Goal: Communication & Community: Share content

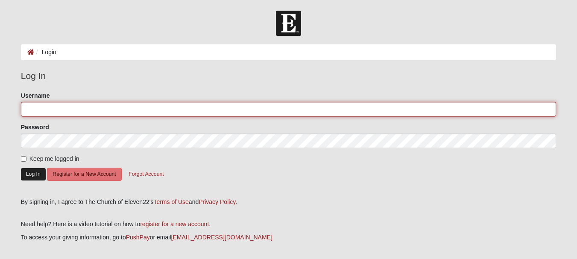
type input "[EMAIL_ADDRESS][DOMAIN_NAME]"
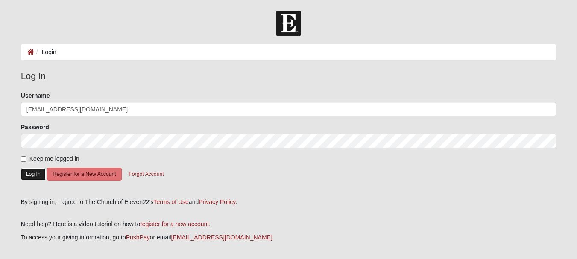
click at [32, 172] on button "Log In" at bounding box center [33, 174] width 25 height 12
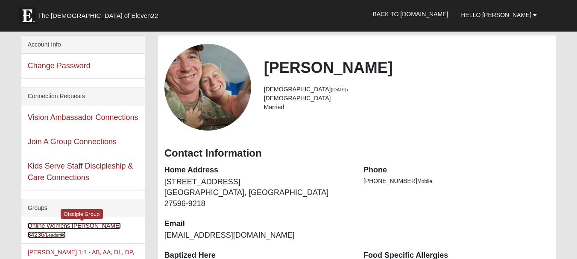
click at [71, 225] on link "Online Womens Preddy 34236 (Leader )" at bounding box center [74, 231] width 93 height 16
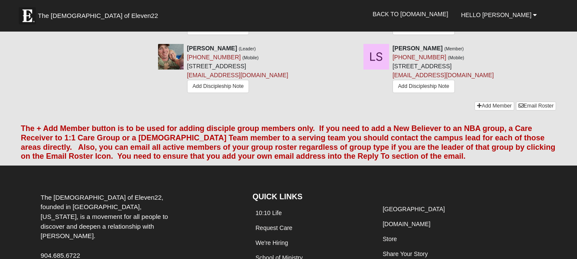
scroll to position [598, 0]
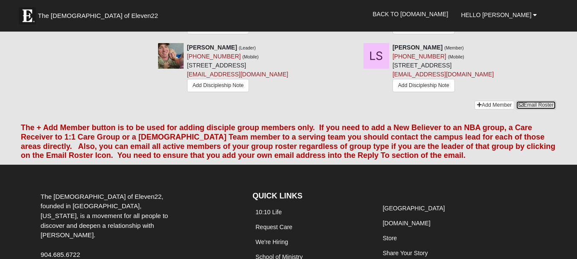
click at [549, 101] on link "Email Roster" at bounding box center [536, 105] width 40 height 9
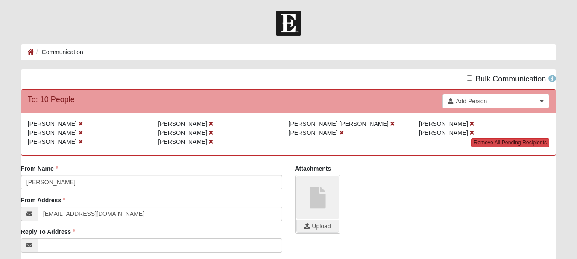
drag, startPoint x: 0, startPoint y: 0, endPoint x: 539, endPoint y: 147, distance: 558.5
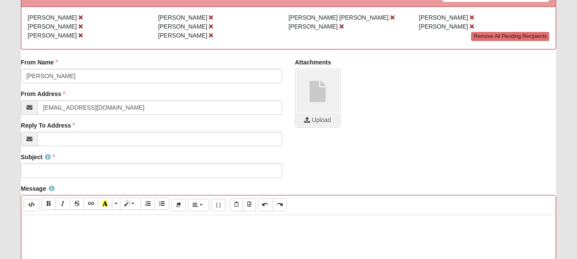
scroll to position [128, 0]
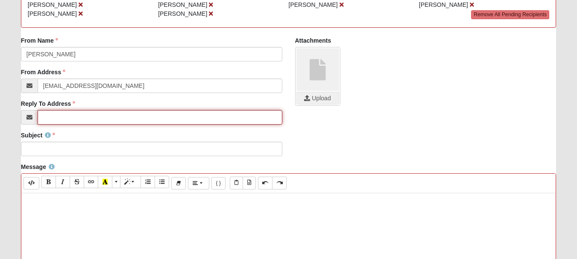
click at [120, 118] on input "Reply To Address" at bounding box center [160, 117] width 245 height 15
type input "[EMAIL_ADDRESS][DOMAIN_NAME]"
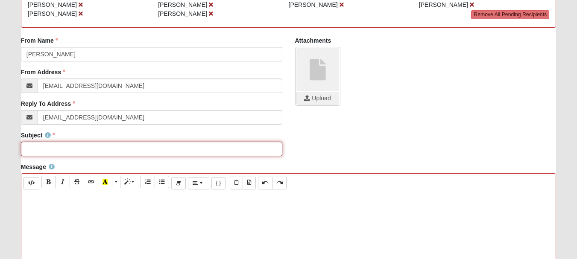
click at [98, 148] on input "Subject" at bounding box center [151, 149] width 261 height 15
drag, startPoint x: 213, startPoint y: 151, endPoint x: 168, endPoint y: 149, distance: 44.9
click at [168, 149] on input "CoE22 Women's Disciple Group - Iron Sharpens Iron Slumber Party" at bounding box center [151, 149] width 261 height 15
type input "CoE22 Women's Disciple Group - Iron Sharpens Iron Gathering"
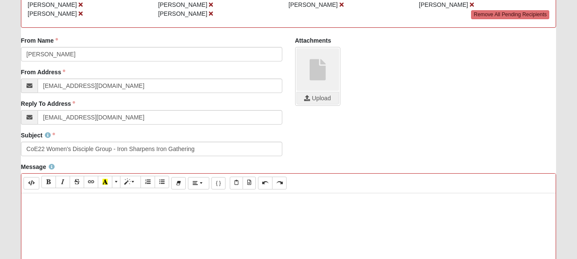
paste div
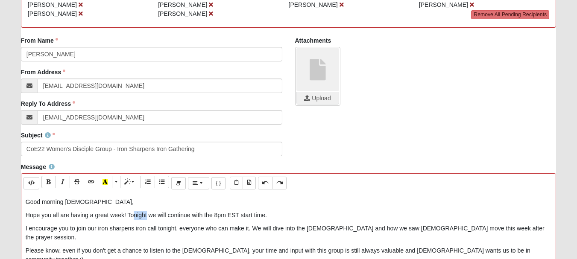
drag, startPoint x: 134, startPoint y: 216, endPoint x: 146, endPoint y: 215, distance: 12.0
click at [146, 215] on p "Hope you all are having a great week! Tonight we will continue with the 8pm EST…" at bounding box center [289, 215] width 526 height 9
click at [133, 215] on p "Hope you all are having a great week! Tonight we will continue with the 8pm EST…" at bounding box center [289, 215] width 526 height 9
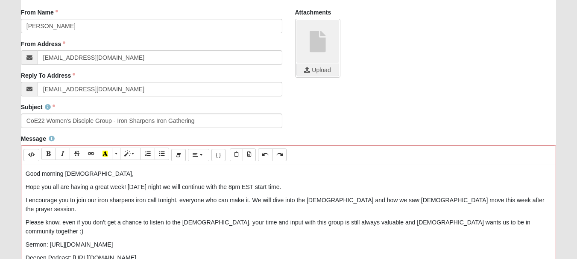
scroll to position [171, 0]
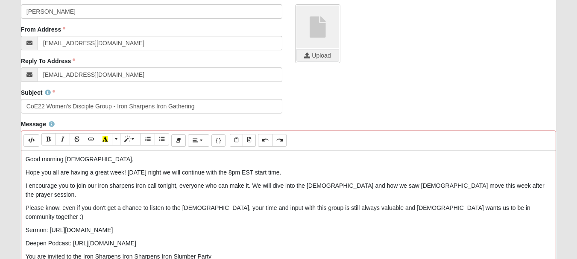
click at [300, 171] on p "Hope you all are having a great week! [DATE] night we will continue with the 8p…" at bounding box center [289, 172] width 526 height 9
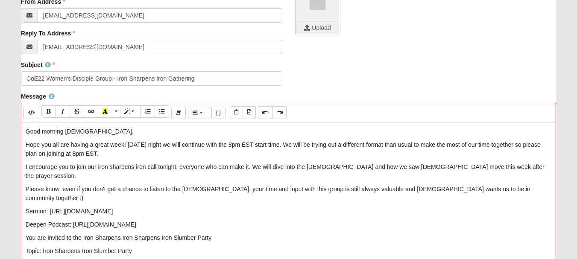
scroll to position [214, 0]
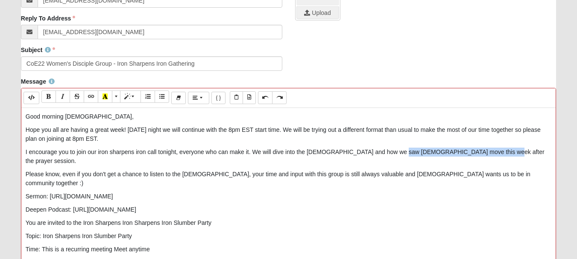
drag, startPoint x: 402, startPoint y: 153, endPoint x: 491, endPoint y: 150, distance: 89.8
click at [491, 150] on p "I encourage you to join our iron sharpens iron call tonight, everyone who can m…" at bounding box center [289, 157] width 526 height 18
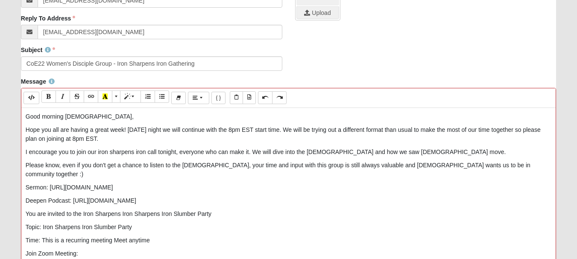
click at [412, 152] on p "I encourage you to join our iron sharpens iron call tonight, everyone who can m…" at bounding box center [289, 152] width 526 height 9
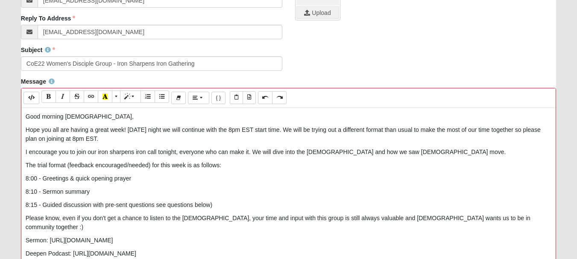
click at [156, 207] on p "8:15 - Guided discussion with pre-sent questions see questions below)" at bounding box center [289, 205] width 526 height 9
click at [230, 205] on p "8:15 - Guided discussion with pre-sent questions (see questions below)" at bounding box center [289, 205] width 526 height 9
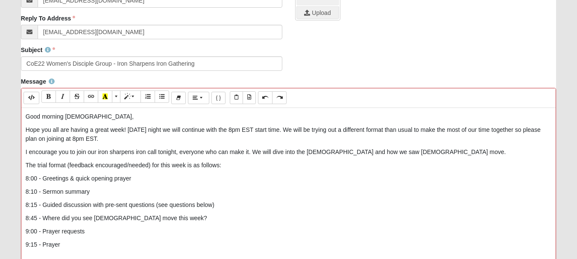
scroll to position [216, 0]
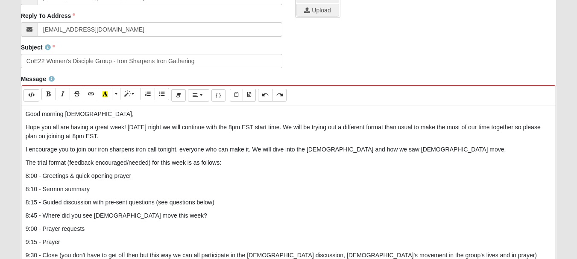
click at [406, 150] on p "I encourage you to join our iron sharpens iron call tonight, everyone who can m…" at bounding box center [289, 149] width 526 height 9
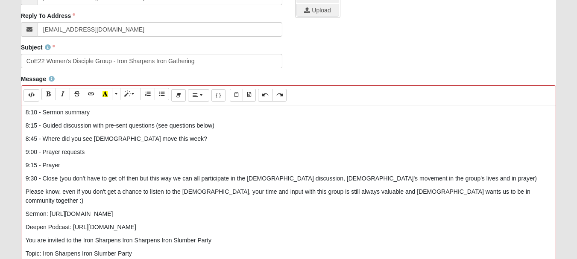
scroll to position [97, 0]
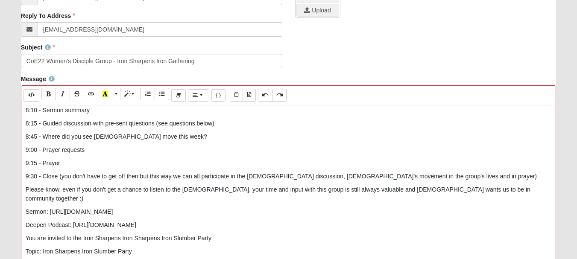
click at [24, 190] on div "Good morning [DEMOGRAPHIC_DATA], Hope you all are having a great week! [DATE] …" at bounding box center [288, 234] width 535 height 256
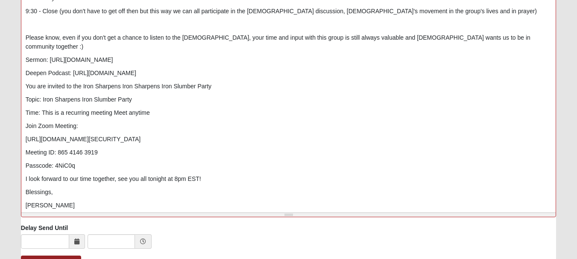
scroll to position [387, 0]
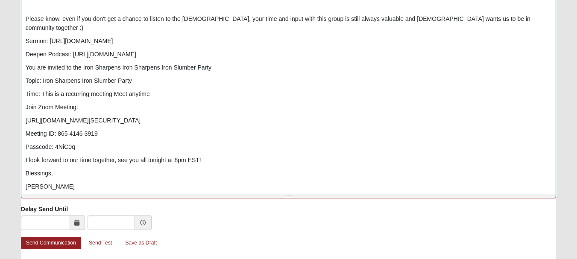
click at [25, 59] on div "Good morning [DEMOGRAPHIC_DATA], Hope you all are having a great week! [DATE] …" at bounding box center [288, 63] width 535 height 256
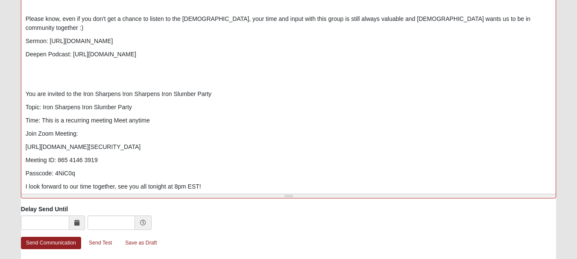
click at [32, 65] on div "Good morning [DEMOGRAPHIC_DATA], Hope you all are having a great week! [DATE] …" at bounding box center [288, 63] width 535 height 256
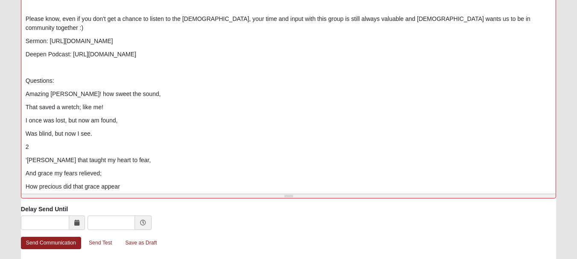
click at [41, 143] on p "2" at bounding box center [289, 147] width 526 height 9
click at [37, 196] on p "3" at bounding box center [289, 200] width 526 height 9
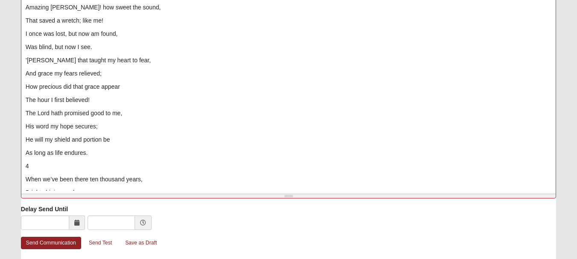
scroll to position [200, 0]
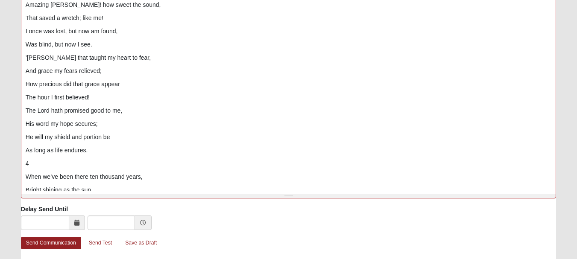
click at [42, 159] on p "4" at bounding box center [289, 163] width 526 height 9
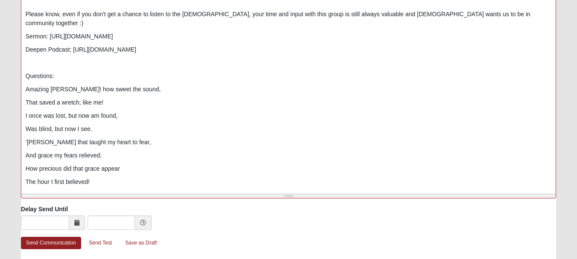
scroll to position [114, 0]
click at [60, 73] on p "Questions:" at bounding box center [289, 77] width 526 height 9
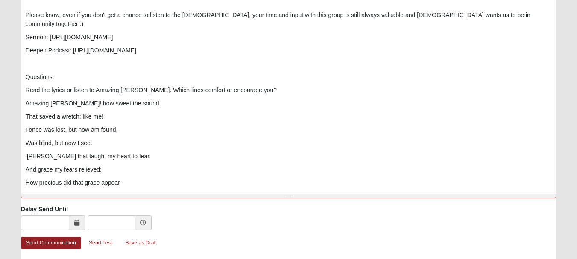
click at [25, 81] on div "Good morning [DEMOGRAPHIC_DATA], Hope you all are having a great week! [DATE] …" at bounding box center [288, 63] width 535 height 256
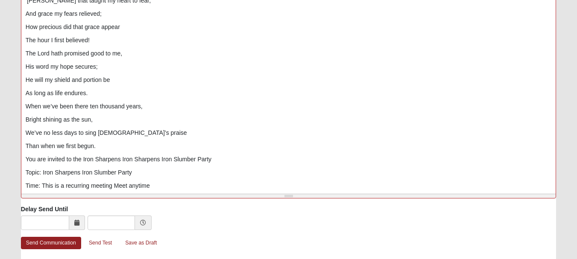
scroll to position [285, 0]
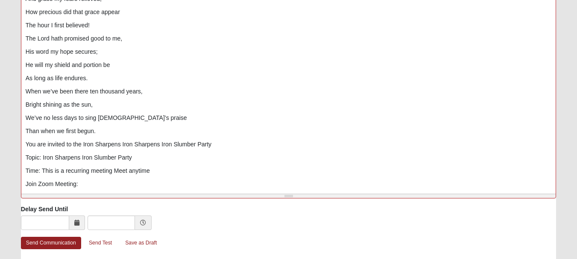
click at [26, 140] on p "You are invited to the Iron Sharpens Iron Sharpens Iron Slumber Party" at bounding box center [289, 144] width 526 height 9
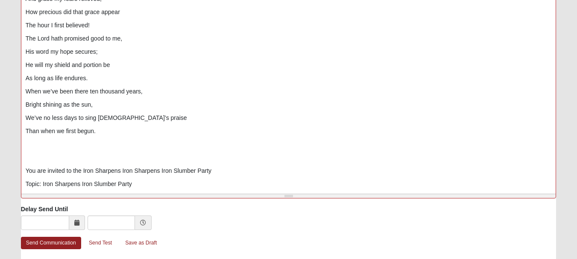
click at [30, 143] on div "Good morning [DEMOGRAPHIC_DATA], Hope you all are having a great week! [DATE] …" at bounding box center [288, 63] width 535 height 256
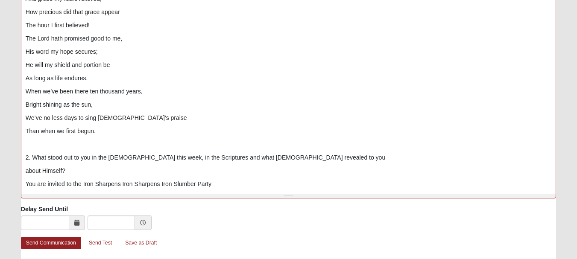
click at [302, 155] on div "Good morning [DEMOGRAPHIC_DATA], Hope you all are having a great week! [DATE] …" at bounding box center [288, 63] width 535 height 256
click at [292, 153] on p "2. What stood out to you in the [DEMOGRAPHIC_DATA] this week, in the Scriptures…" at bounding box center [289, 157] width 526 height 9
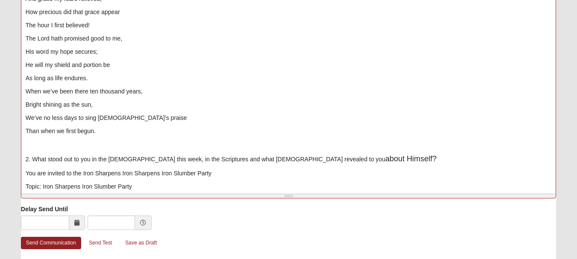
click at [281, 153] on p "2. What stood out to you in the [DEMOGRAPHIC_DATA] this week, in the Scriptures…" at bounding box center [289, 159] width 526 height 12
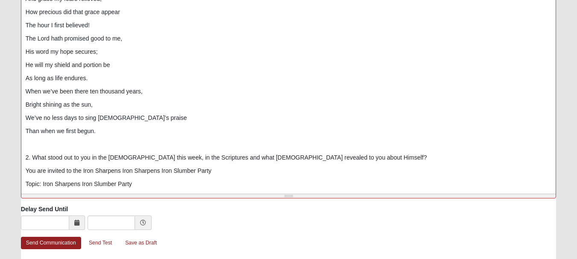
click at [23, 160] on div "Good morning [DEMOGRAPHIC_DATA], Hope you all are having a great week! [DATE] …" at bounding box center [288, 63] width 535 height 256
click at [36, 180] on p at bounding box center [289, 184] width 526 height 9
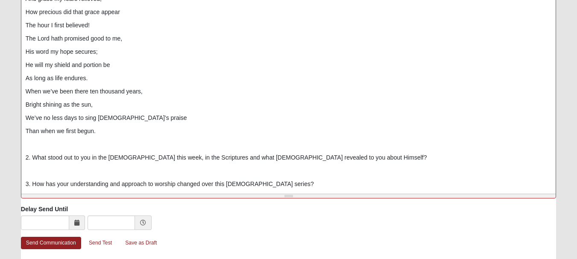
click at [23, 189] on div "Good morning [DEMOGRAPHIC_DATA], Hope you all are having a great week! [DATE] …" at bounding box center [288, 63] width 535 height 256
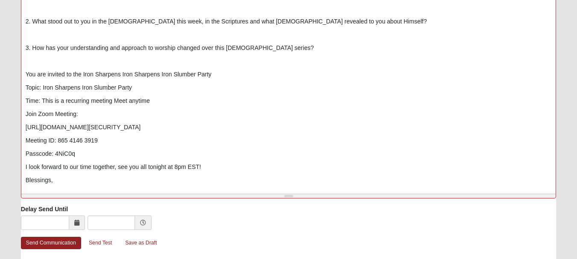
scroll to position [428, 0]
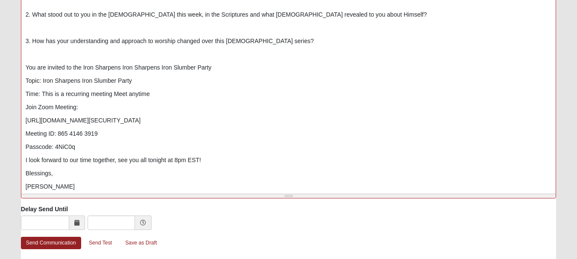
click at [25, 153] on div "Good morning [DEMOGRAPHIC_DATA], Hope you all are having a great week! [DATE] …" at bounding box center [288, 63] width 535 height 256
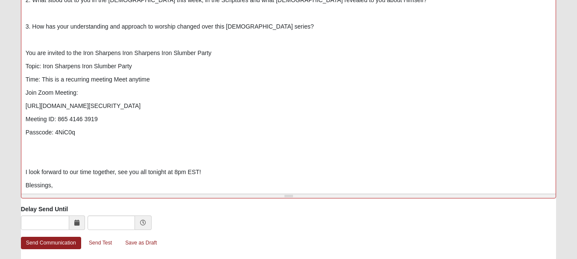
scroll to position [455, 0]
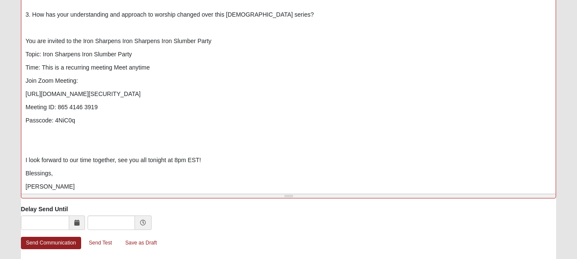
click at [152, 156] on p "I look forward to our time together, see you all tonight at 8pm EST!" at bounding box center [289, 160] width 526 height 9
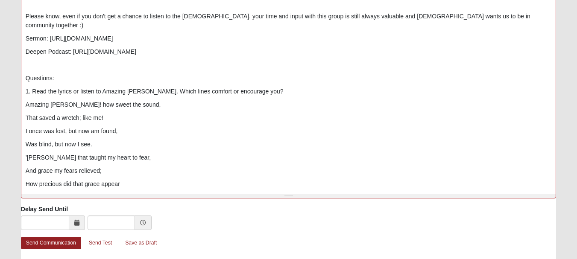
scroll to position [70, 0]
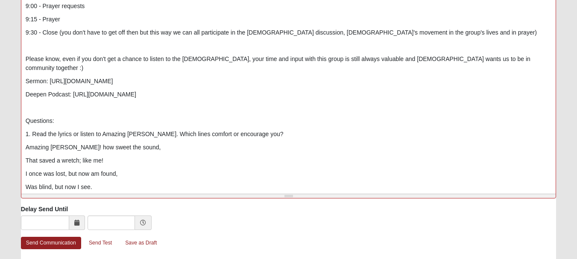
drag, startPoint x: 129, startPoint y: 71, endPoint x: 50, endPoint y: 76, distance: 79.3
click at [50, 77] on p "Sermon: [URL][DOMAIN_NAME]" at bounding box center [289, 81] width 526 height 9
drag, startPoint x: 221, startPoint y: 83, endPoint x: 73, endPoint y: 86, distance: 148.3
click at [73, 90] on p "Deepen Podcast: [URL][DOMAIN_NAME]" at bounding box center [289, 94] width 526 height 9
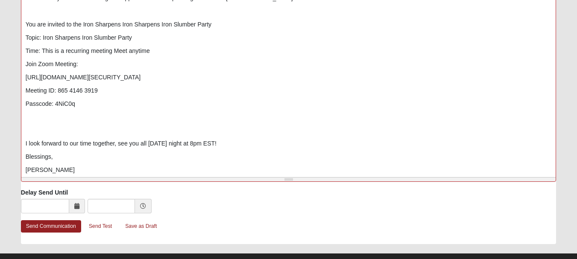
scroll to position [420, 0]
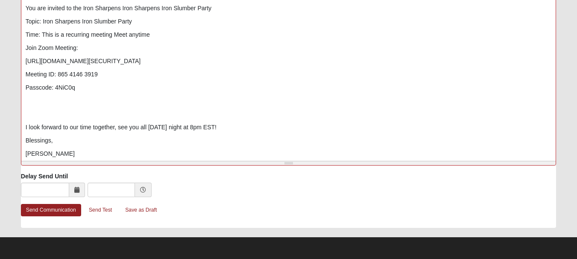
click at [65, 110] on p at bounding box center [289, 114] width 526 height 9
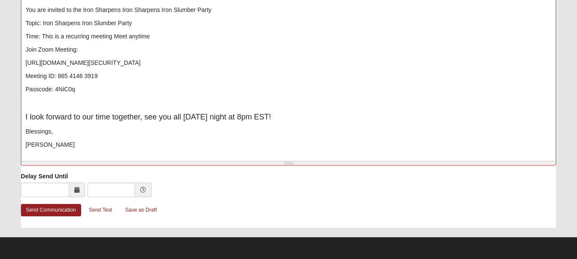
scroll to position [444, 0]
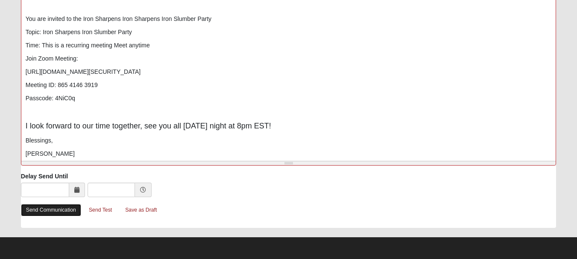
click at [49, 211] on link "Send Communication" at bounding box center [51, 210] width 60 height 12
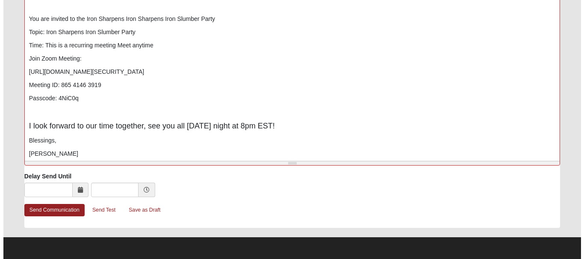
scroll to position [0, 0]
